Goal: Task Accomplishment & Management: Manage account settings

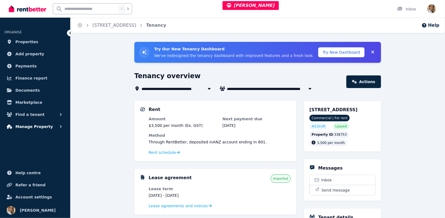
click at [51, 127] on button "Manage Property" at bounding box center [34, 126] width 61 height 11
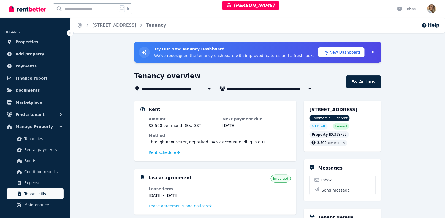
click at [36, 198] on link "Tenant bills" at bounding box center [35, 193] width 57 height 11
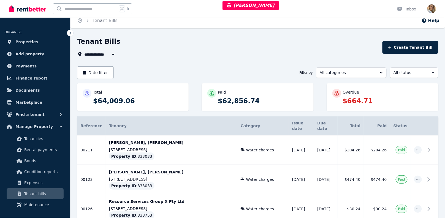
scroll to position [5, 0]
click at [108, 51] on button "button" at bounding box center [113, 54] width 10 height 7
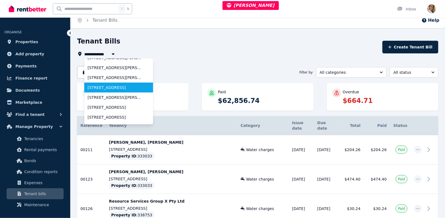
scroll to position [45, 0]
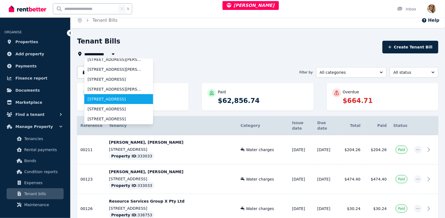
click at [104, 99] on span "unit 4/3 Sandhill Street, Wedgefield" at bounding box center [116, 99] width 56 height 6
type input "**********"
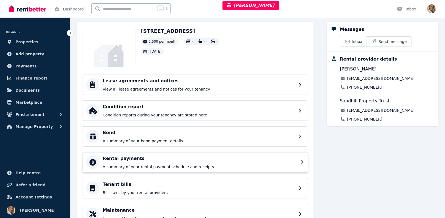
scroll to position [26, 0]
click at [122, 188] on div "Tenant bills Bills sent by your rental providers" at bounding box center [200, 188] width 195 height 14
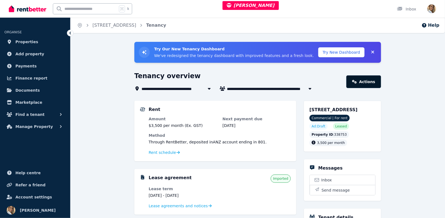
click at [372, 79] on link "Actions" at bounding box center [363, 81] width 35 height 13
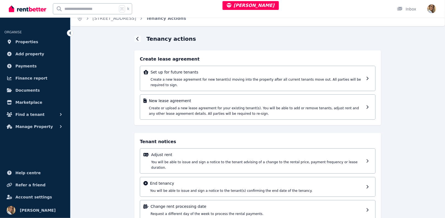
scroll to position [6, 0]
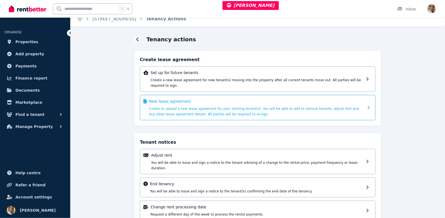
click at [193, 108] on span "Create or upload a new lease agreement for your existing tenant(s). You will be…" at bounding box center [254, 111] width 210 height 9
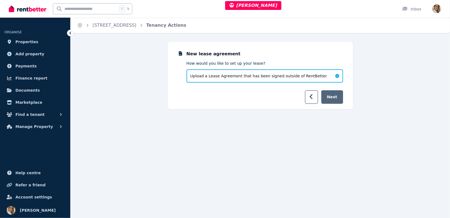
click at [336, 100] on button "Next" at bounding box center [332, 96] width 22 height 13
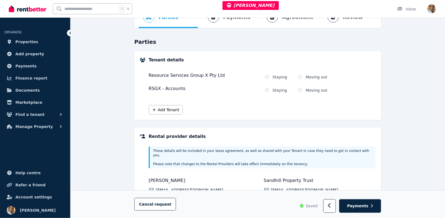
scroll to position [37, 0]
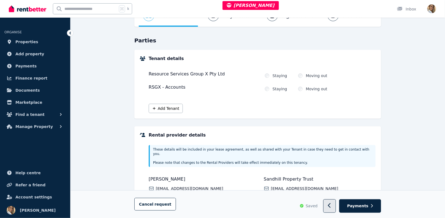
click at [331, 205] on icon "button" at bounding box center [330, 206] width 4 height 6
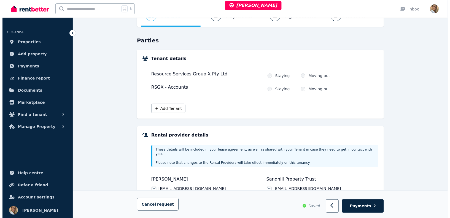
scroll to position [0, 0]
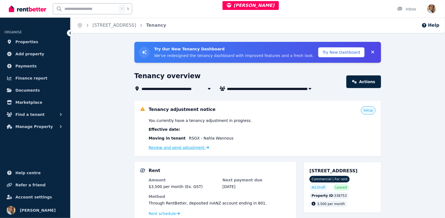
click at [193, 147] on link "Review and send adjustment" at bounding box center [179, 147] width 61 height 4
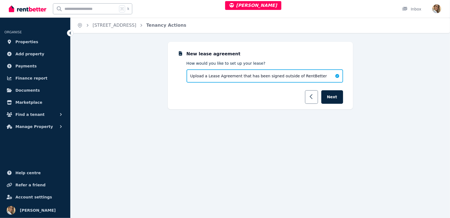
click at [317, 97] on button "button" at bounding box center [311, 96] width 13 height 13
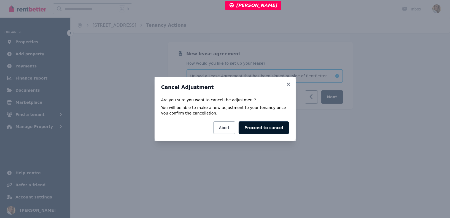
click at [257, 129] on button "Proceed to cancel" at bounding box center [263, 127] width 50 height 13
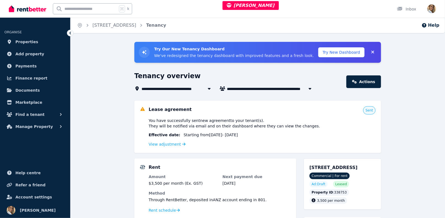
click at [175, 141] on div "View adjustment" at bounding box center [262, 144] width 227 height 7
click at [178, 147] on div "View adjustment" at bounding box center [262, 144] width 227 height 7
click at [174, 145] on link "View adjustment" at bounding box center [167, 144] width 37 height 4
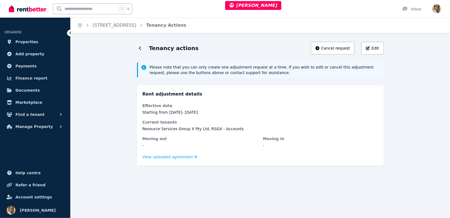
click at [228, 127] on dd "Resource Services Group X Pty Ltd, RSGX - Accounts" at bounding box center [260, 129] width 236 height 6
click at [229, 127] on dd "Resource Services Group X Pty Ltd, RSGX - Accounts" at bounding box center [260, 129] width 236 height 6
click at [370, 53] on button "Edit" at bounding box center [372, 48] width 22 height 13
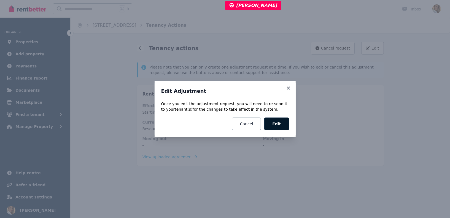
click at [282, 126] on button "Edit" at bounding box center [276, 124] width 25 height 13
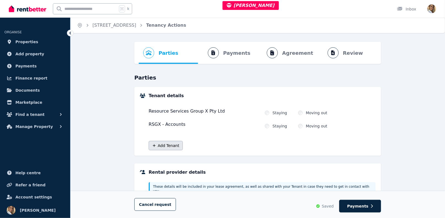
scroll to position [1, 0]
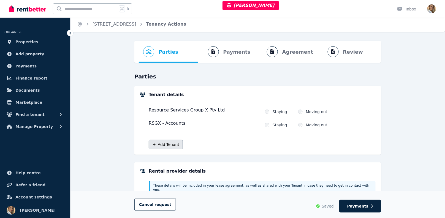
click at [165, 142] on button "Add Tenant" at bounding box center [166, 144] width 34 height 9
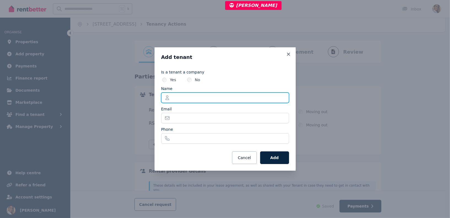
click at [183, 100] on input "Name" at bounding box center [225, 98] width 128 height 10
paste input "**********"
type input "**********"
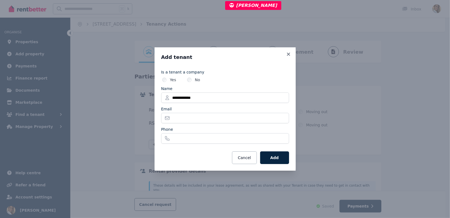
click at [187, 111] on div "Email" at bounding box center [225, 109] width 128 height 6
click at [184, 121] on input "Email" at bounding box center [225, 118] width 128 height 10
paste input "**********"
type input "**********"
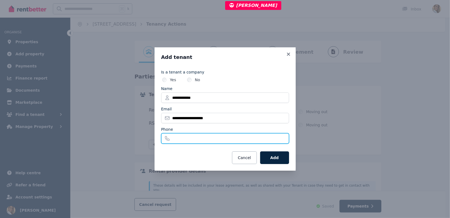
click at [191, 139] on input "Phone" at bounding box center [225, 138] width 128 height 10
paste input "**********"
type input "**********"
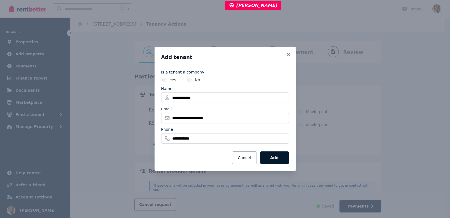
click at [265, 157] on button "Add" at bounding box center [274, 157] width 29 height 13
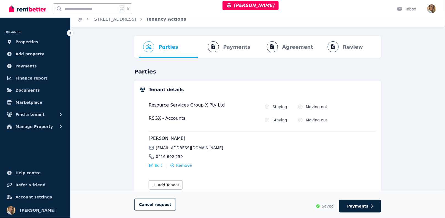
scroll to position [13, 0]
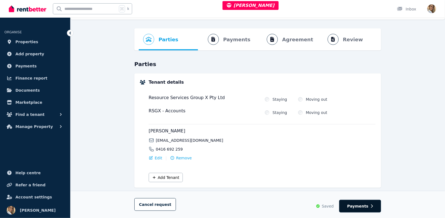
click at [363, 208] on span "Payments" at bounding box center [357, 206] width 21 height 6
select select "**********"
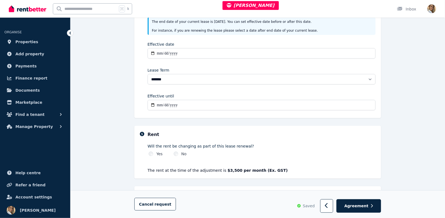
click at [402, 151] on div "**********" at bounding box center [257, 115] width 374 height 324
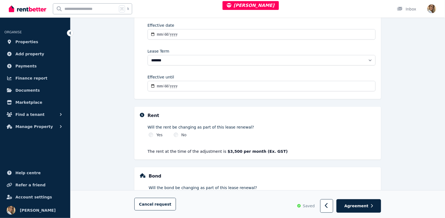
scroll to position [146, 0]
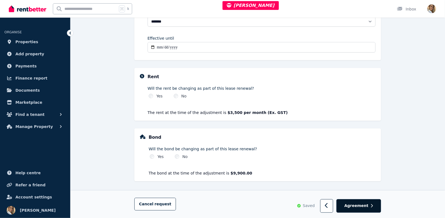
click at [358, 204] on span "Agreement" at bounding box center [356, 206] width 24 height 6
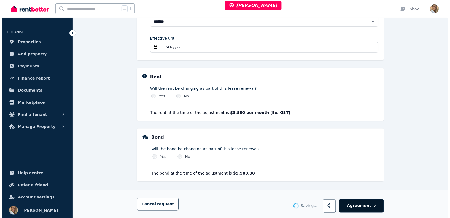
scroll to position [0, 0]
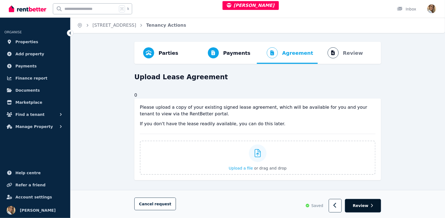
click at [366, 206] on span "Review" at bounding box center [361, 206] width 16 height 6
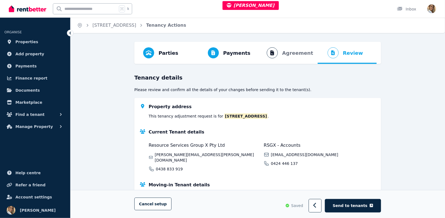
click at [366, 206] on span "Send to tenants" at bounding box center [350, 206] width 35 height 6
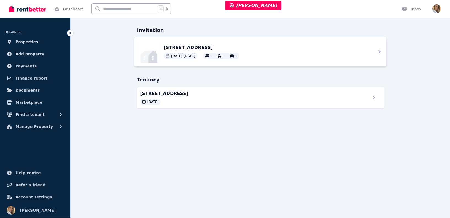
click at [304, 42] on div "unit 4/3 Sandhill Street, Wedgefield WA 6721 01/02/2024 - 31/01/2027 - - -" at bounding box center [260, 51] width 252 height 29
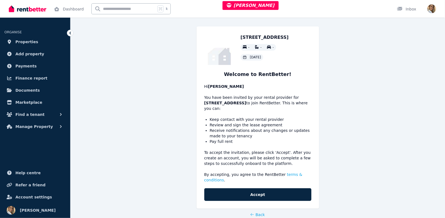
click at [266, 193] on button "Accept" at bounding box center [257, 194] width 107 height 13
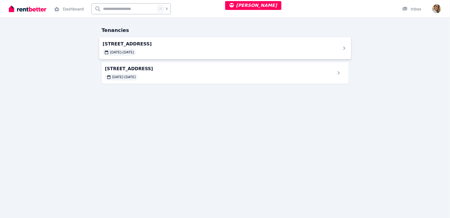
click at [187, 46] on span "[STREET_ADDRESS]" at bounding box center [217, 43] width 231 height 7
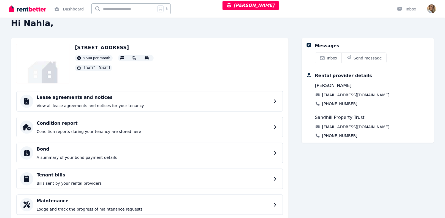
scroll to position [26, 0]
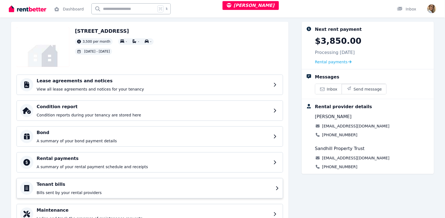
click at [64, 185] on h4 "Tenant bills" at bounding box center [155, 184] width 236 height 7
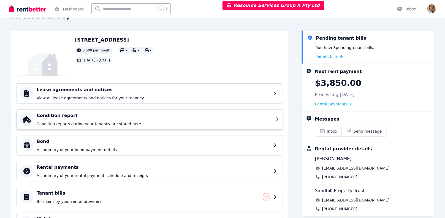
scroll to position [51, 0]
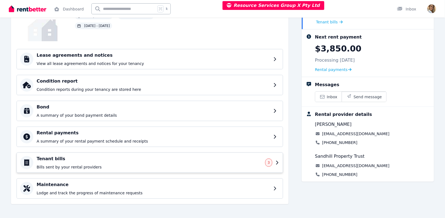
click at [71, 162] on div "Tenant bills Bills sent by your rental providers" at bounding box center [149, 163] width 225 height 14
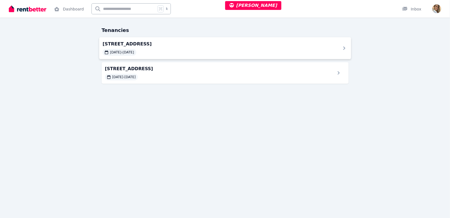
click at [250, 51] on div "[DATE] - [DATE]" at bounding box center [217, 52] width 231 height 7
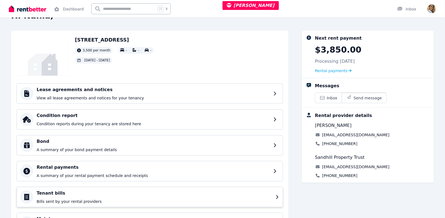
scroll to position [17, 0]
click at [98, 190] on h4 "Tenant bills" at bounding box center [155, 193] width 236 height 7
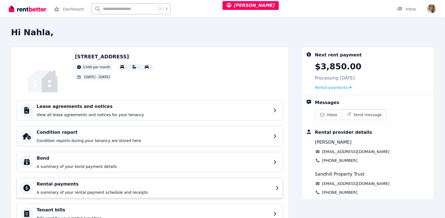
click at [61, 188] on div "Rental payments A summary of your rental payment schedule and receipts" at bounding box center [155, 188] width 236 height 14
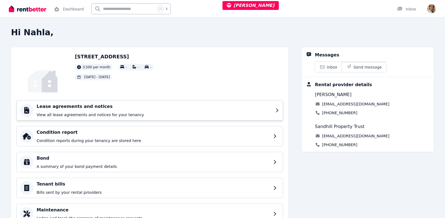
scroll to position [1, 0]
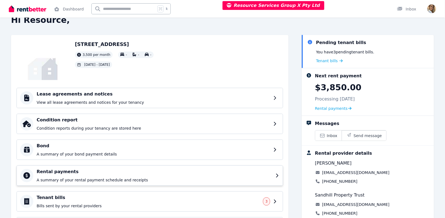
scroll to position [12, 0]
click at [70, 175] on div "Rental payments A summary of your rental payment schedule and receipts" at bounding box center [155, 175] width 236 height 14
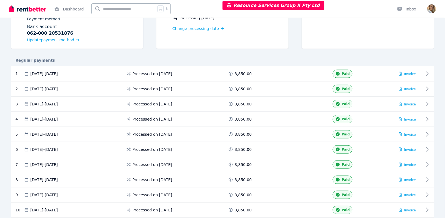
scroll to position [61, 0]
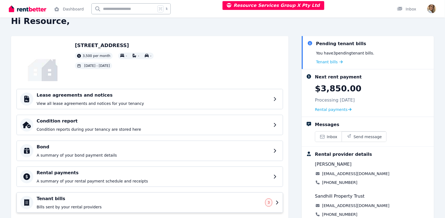
scroll to position [12, 0]
click at [66, 196] on h4 "Tenant bills" at bounding box center [149, 198] width 225 height 7
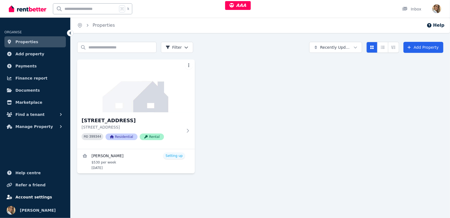
click at [34, 196] on span "Account settings" at bounding box center [33, 197] width 37 height 7
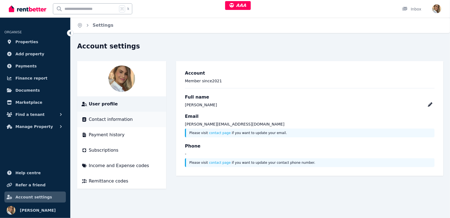
click at [111, 124] on li "Contact information" at bounding box center [121, 119] width 89 height 15
click at [112, 122] on span "Contact information" at bounding box center [111, 119] width 44 height 7
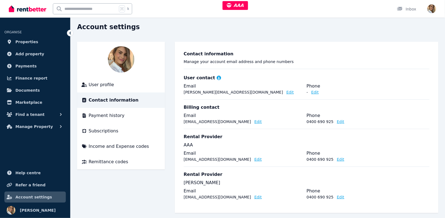
scroll to position [24, 0]
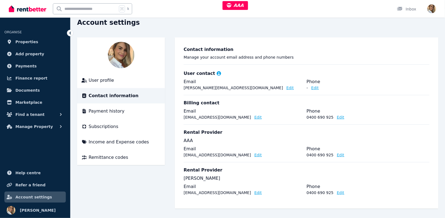
click at [339, 153] on button "Edit" at bounding box center [340, 155] width 7 height 6
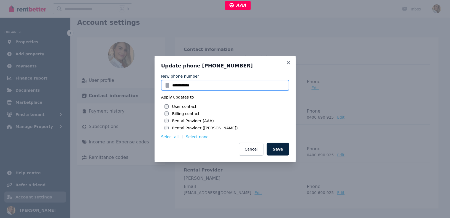
click at [239, 86] on input "**********" at bounding box center [225, 85] width 128 height 10
click at [226, 86] on input "**********" at bounding box center [225, 85] width 128 height 10
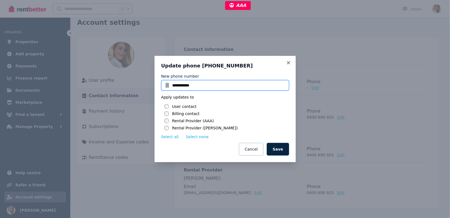
click at [226, 86] on input "**********" at bounding box center [225, 85] width 128 height 10
click at [290, 62] on icon at bounding box center [289, 62] width 6 height 5
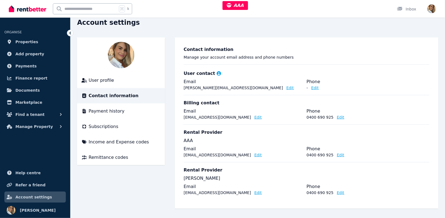
click at [351, 83] on legend "Phone" at bounding box center [368, 81] width 123 height 7
click at [93, 81] on span "User profile" at bounding box center [101, 80] width 25 height 7
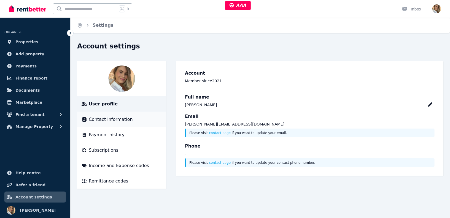
click at [99, 119] on span "Contact information" at bounding box center [111, 119] width 44 height 7
